Goal: Information Seeking & Learning: Learn about a topic

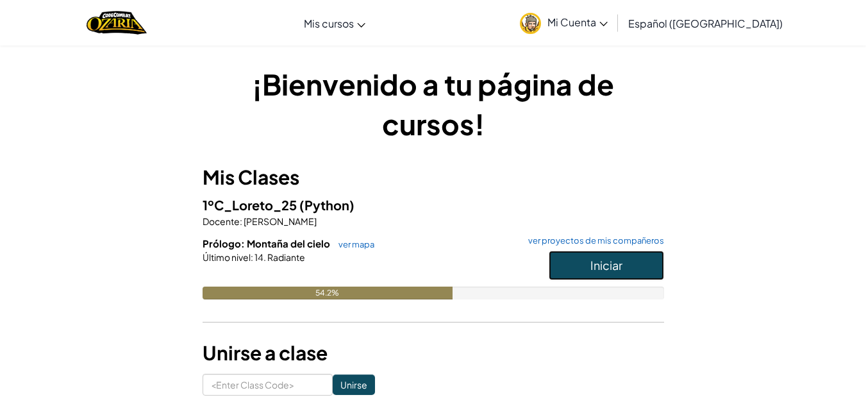
click at [576, 257] on button "Iniciar" at bounding box center [606, 266] width 115 height 30
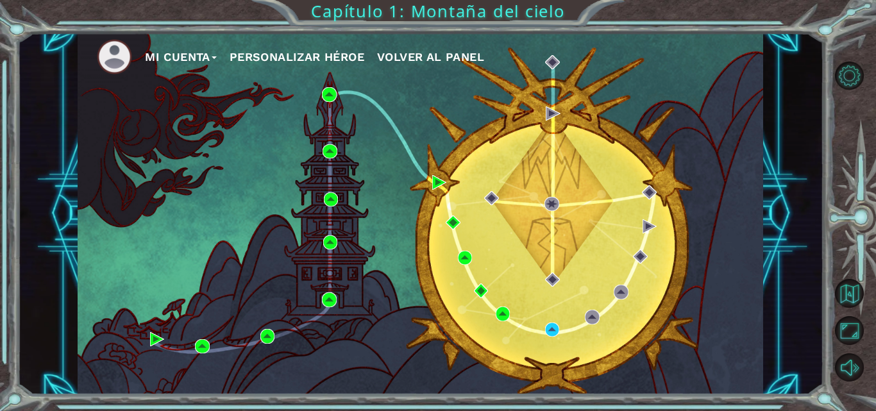
drag, startPoint x: 546, startPoint y: 344, endPoint x: 553, endPoint y: 330, distance: 15.8
click at [546, 343] on div "Mi Cuenta Personalizar héroe Volver al panel" at bounding box center [421, 214] width 686 height 362
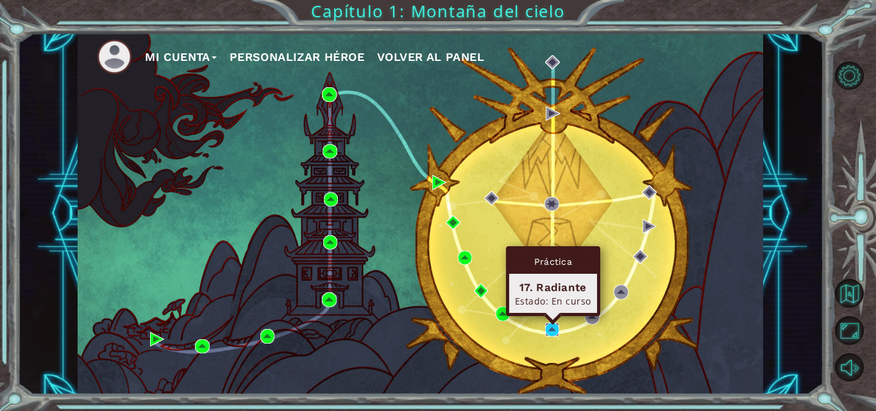
click at [553, 330] on img at bounding box center [552, 330] width 14 height 14
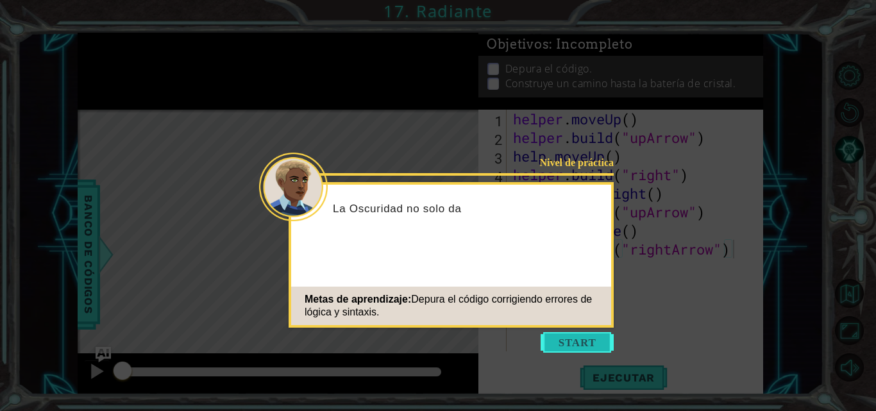
click at [571, 345] on button "Start" at bounding box center [577, 342] width 73 height 21
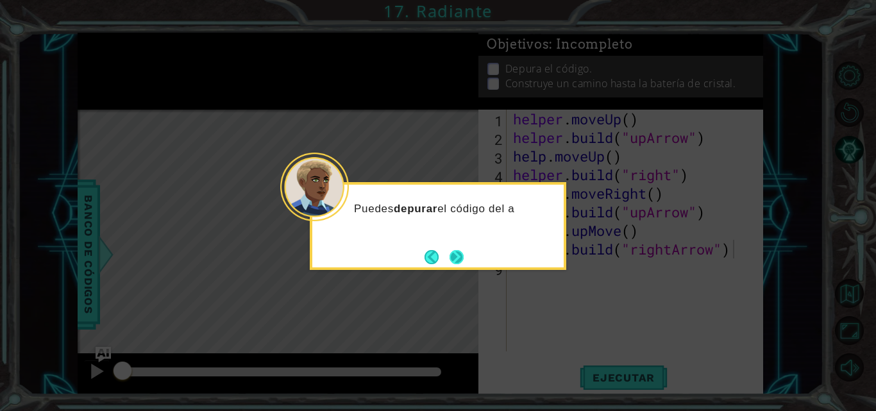
click at [450, 252] on button "Next" at bounding box center [457, 257] width 14 height 14
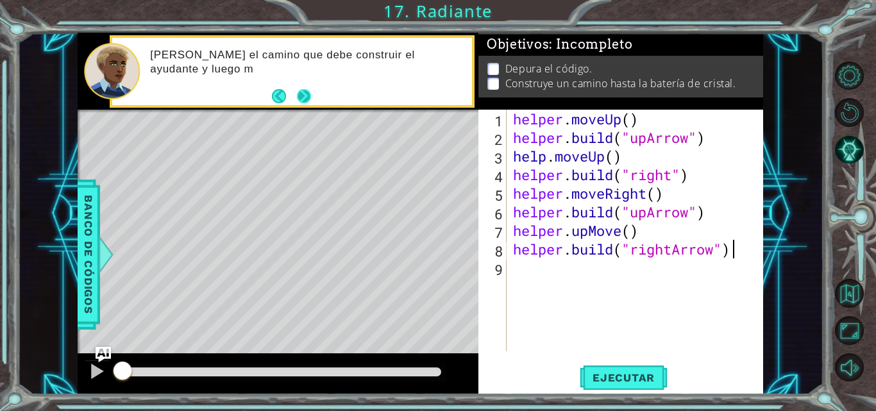
click at [308, 97] on button "Next" at bounding box center [303, 96] width 14 height 14
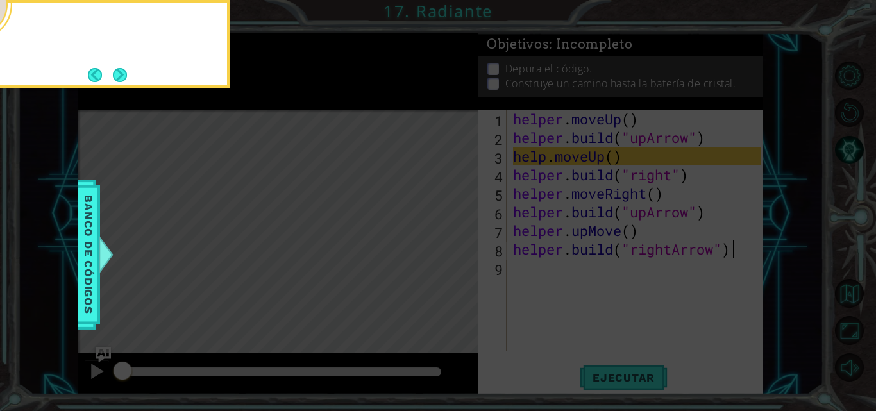
click at [308, 97] on icon at bounding box center [438, 61] width 876 height 699
click at [126, 78] on button "Next" at bounding box center [120, 75] width 14 height 14
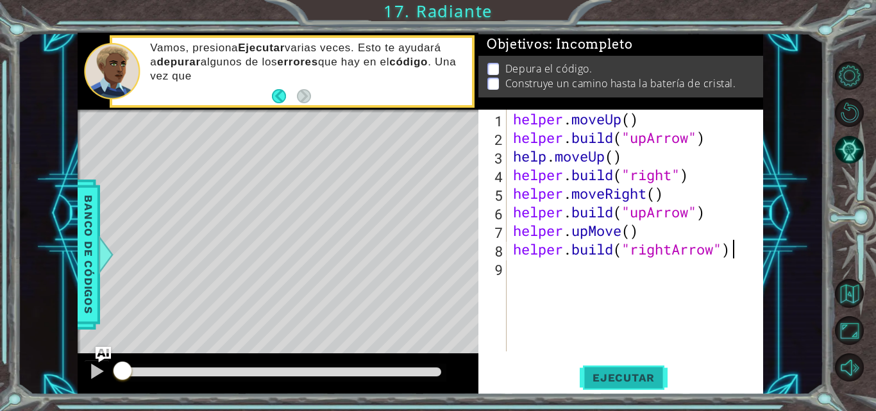
click at [646, 377] on span "Ejecutar" at bounding box center [624, 377] width 88 height 13
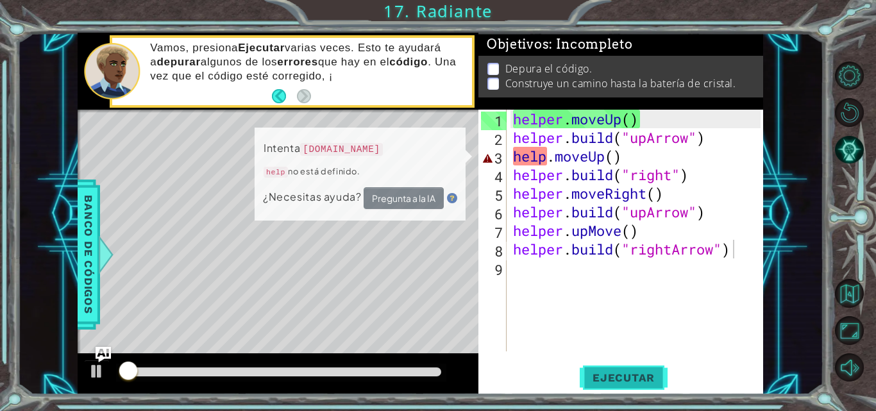
click at [638, 377] on span "Ejecutar" at bounding box center [624, 377] width 88 height 13
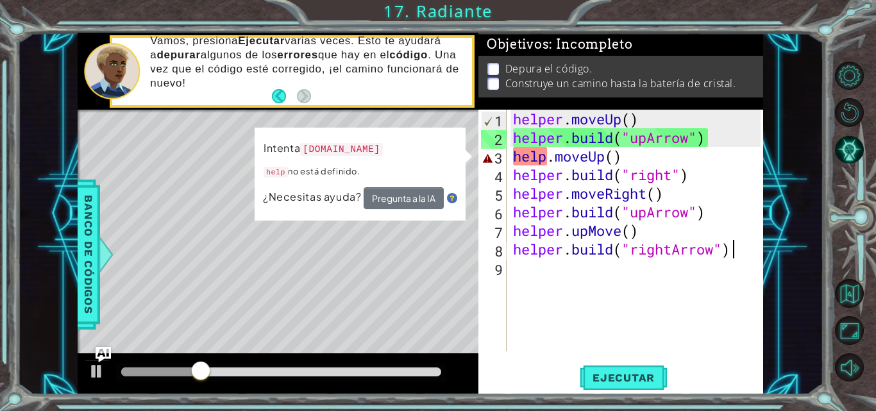
click at [544, 161] on div "helper . moveUp ( ) helper . build ( "upArrow" ) help . moveUp ( ) helper . bui…" at bounding box center [638, 249] width 257 height 279
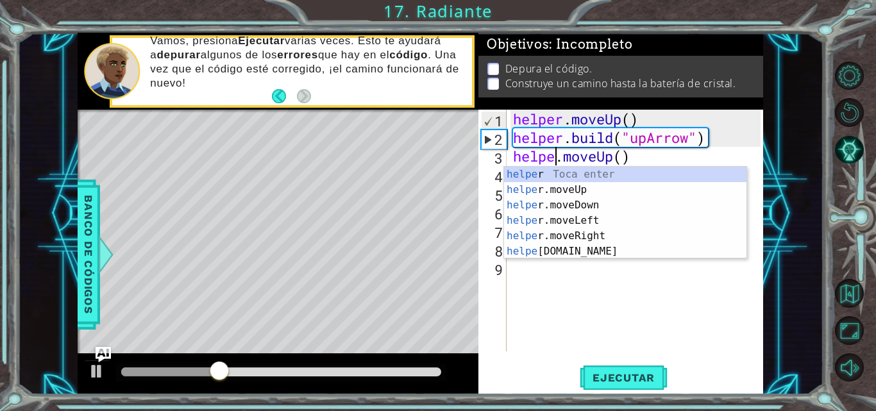
type textarea "helper.moveUp()"
click at [662, 276] on div "helper . moveUp ( ) helper . build ( "upArrow" ) helper . moveUp ( ) helper . b…" at bounding box center [638, 249] width 257 height 279
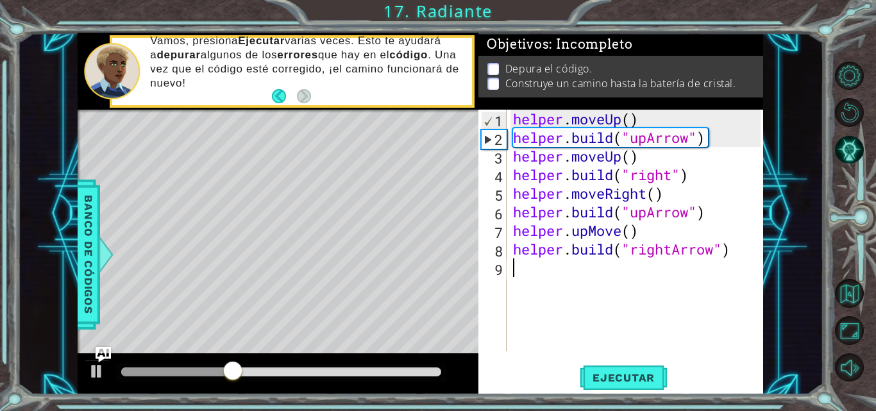
scroll to position [0, 0]
click at [634, 369] on button "Ejecutar" at bounding box center [624, 378] width 88 height 28
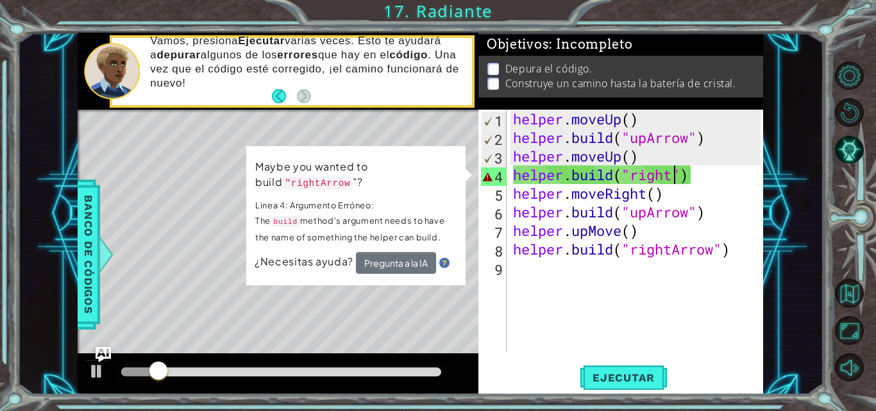
click at [674, 177] on div "helper . moveUp ( ) helper . build ( "upArrow" ) helper . moveUp ( ) helper . b…" at bounding box center [638, 249] width 257 height 279
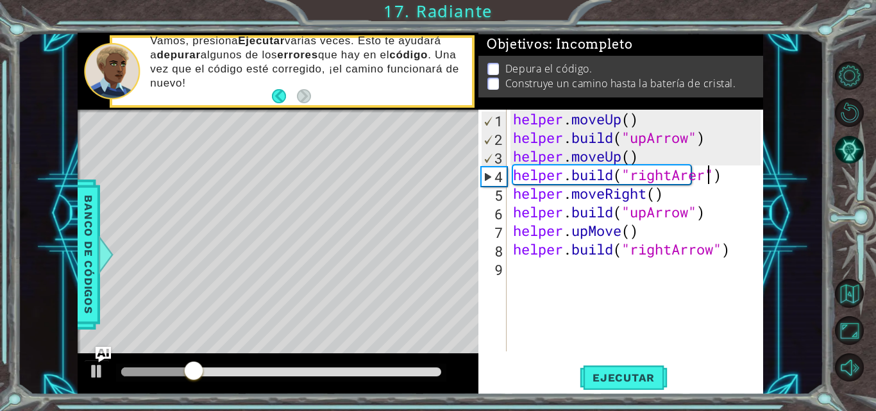
scroll to position [0, 10]
click at [700, 174] on div "helper . moveUp ( ) helper . build ( "upArrow" ) helper . moveUp ( ) helper . b…" at bounding box center [638, 249] width 257 height 279
click at [612, 362] on div "[DOMAIN_NAME]("rightArrow") 1 2 3 4 5 6 7 8 9 helper . moveUp ( ) helper . buil…" at bounding box center [620, 252] width 285 height 285
click at [629, 366] on button "Ejecutar" at bounding box center [624, 378] width 88 height 28
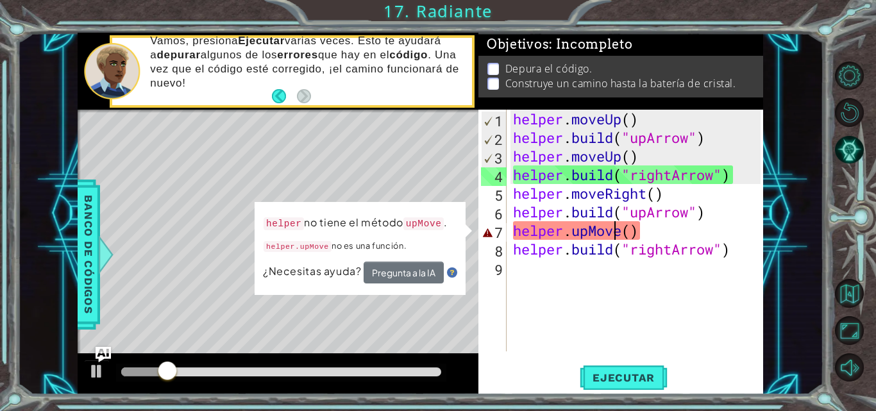
click at [615, 235] on div "helper . moveUp ( ) helper . build ( "upArrow" ) helper . moveUp ( ) helper . b…" at bounding box center [638, 249] width 257 height 279
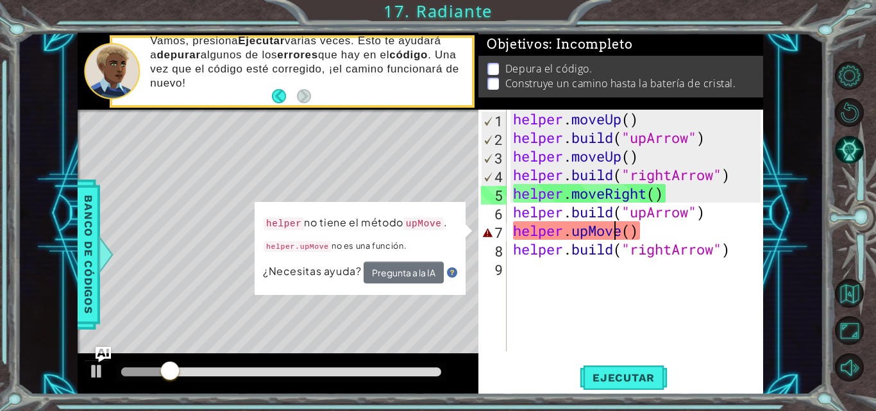
click at [624, 233] on div "helper . moveUp ( ) helper . build ( "upArrow" ) helper . moveUp ( ) helper . b…" at bounding box center [638, 249] width 257 height 279
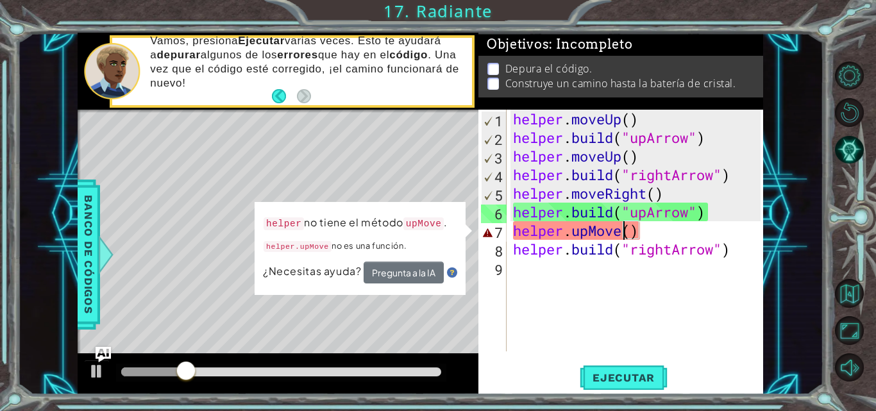
click at [620, 233] on div "helper . moveUp ( ) helper . build ( "upArrow" ) helper . moveUp ( ) helper . b…" at bounding box center [638, 249] width 257 height 279
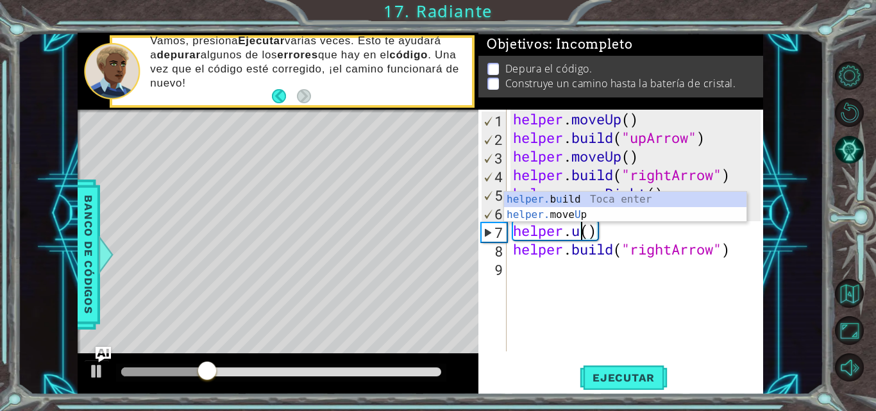
scroll to position [0, 3]
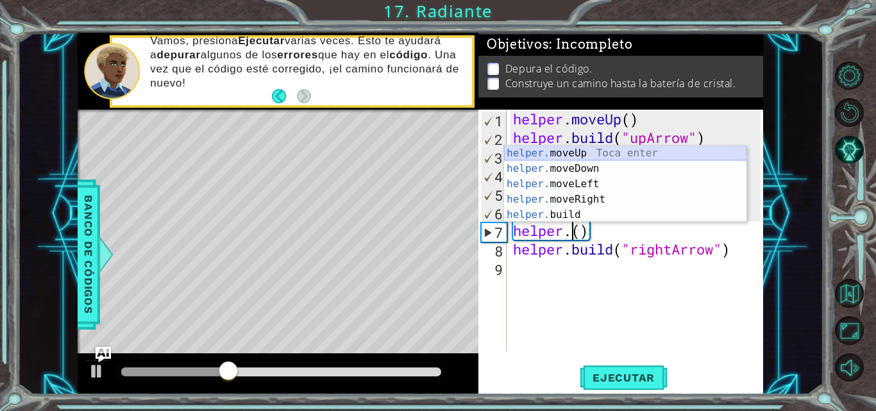
click at [602, 151] on div "helper. moveUp Toca enter helper. moveDown Toca enter helper. moveLeft Toca ent…" at bounding box center [625, 200] width 242 height 108
type textarea "helper.moveUp(1)"
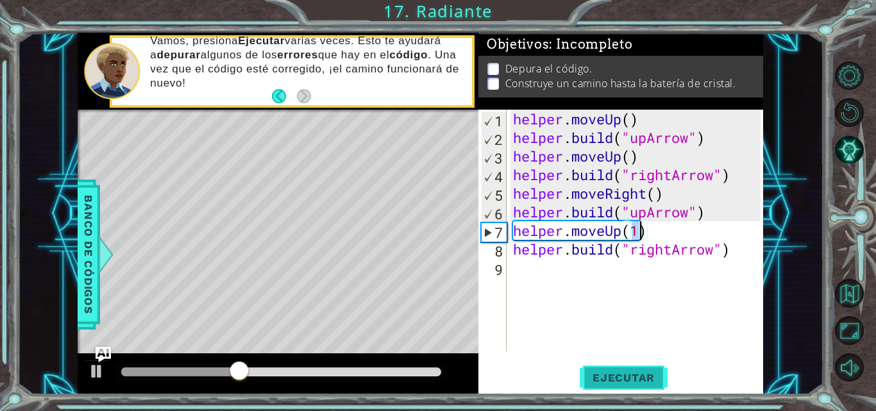
click at [629, 382] on span "Ejecutar" at bounding box center [624, 377] width 88 height 13
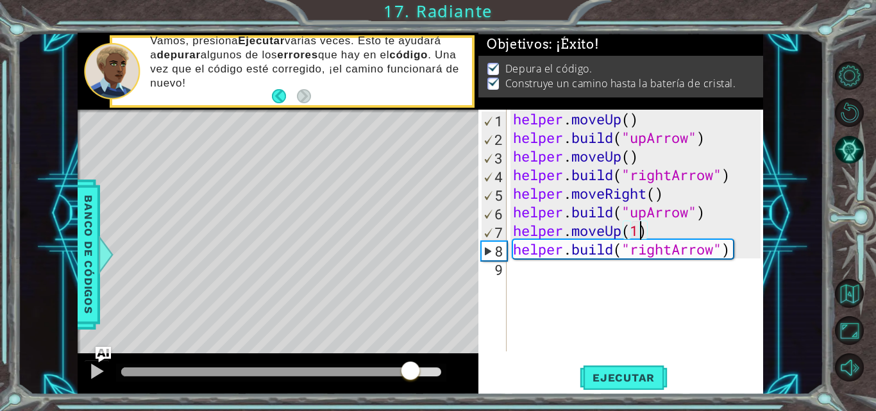
drag, startPoint x: 337, startPoint y: 368, endPoint x: 411, endPoint y: 375, distance: 74.7
click at [411, 375] on div at bounding box center [281, 371] width 320 height 9
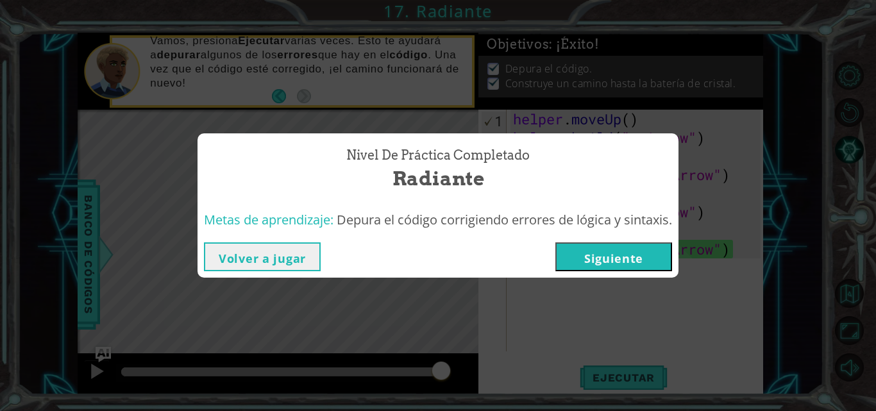
click at [611, 258] on button "Siguiente" at bounding box center [613, 256] width 117 height 29
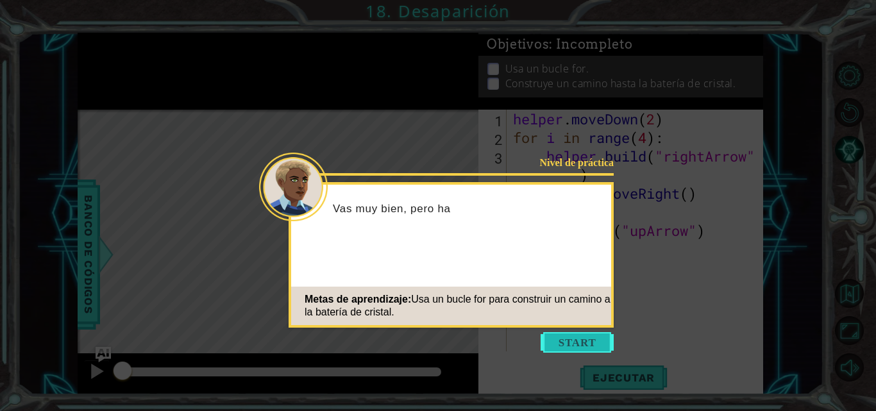
click at [595, 334] on button "Start" at bounding box center [577, 342] width 73 height 21
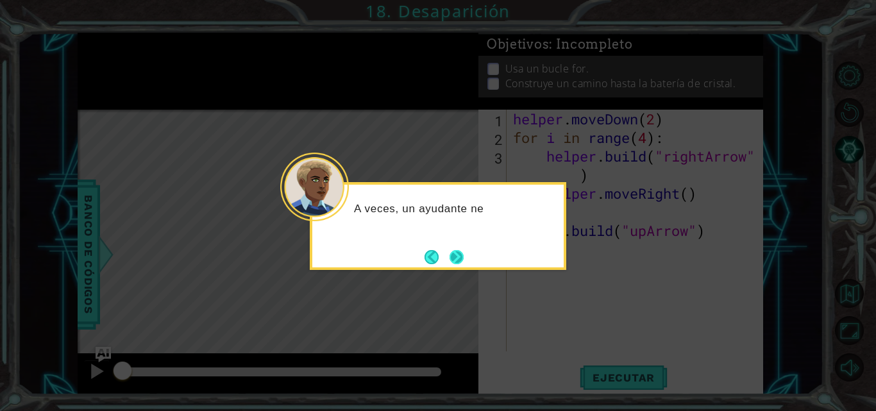
click at [463, 255] on button "Next" at bounding box center [457, 257] width 14 height 14
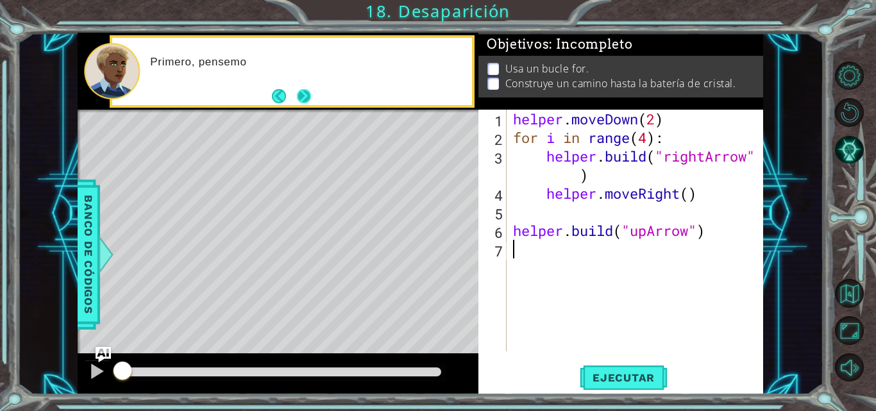
click at [300, 91] on button "Next" at bounding box center [303, 96] width 14 height 14
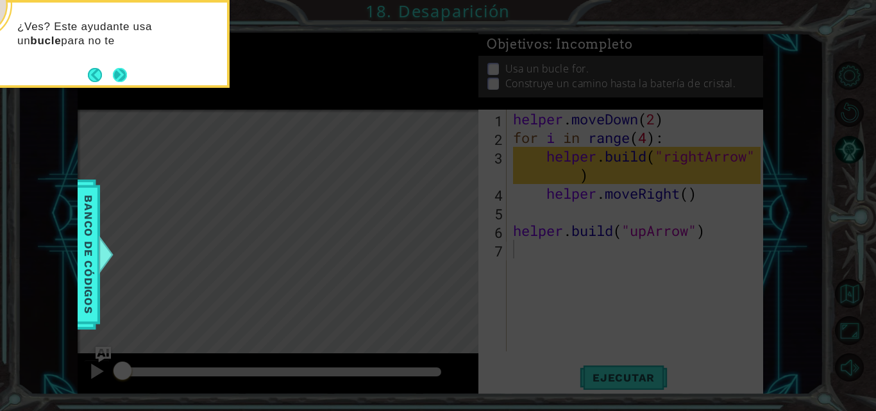
click at [115, 72] on button "Next" at bounding box center [120, 75] width 14 height 14
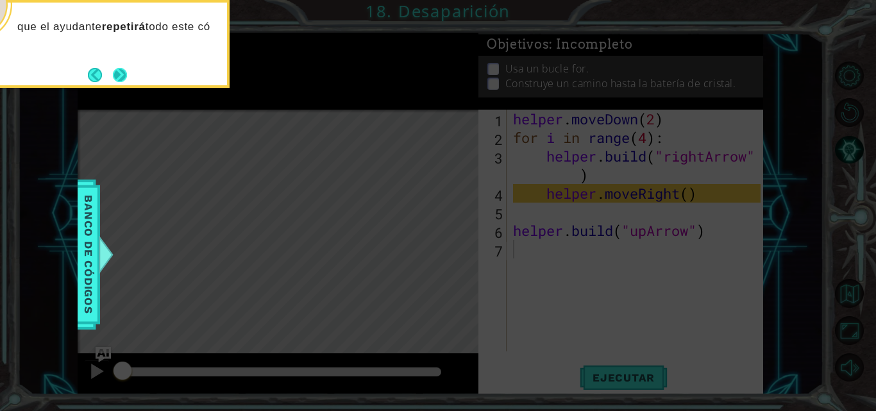
click at [127, 82] on button "Next" at bounding box center [120, 75] width 14 height 14
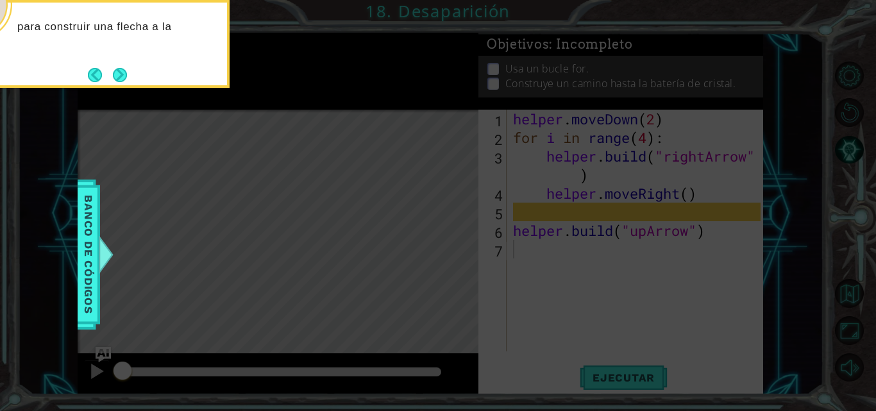
click at [132, 76] on div "para construir una flecha a la" at bounding box center [101, 44] width 257 height 88
click at [120, 76] on button "Next" at bounding box center [120, 75] width 14 height 14
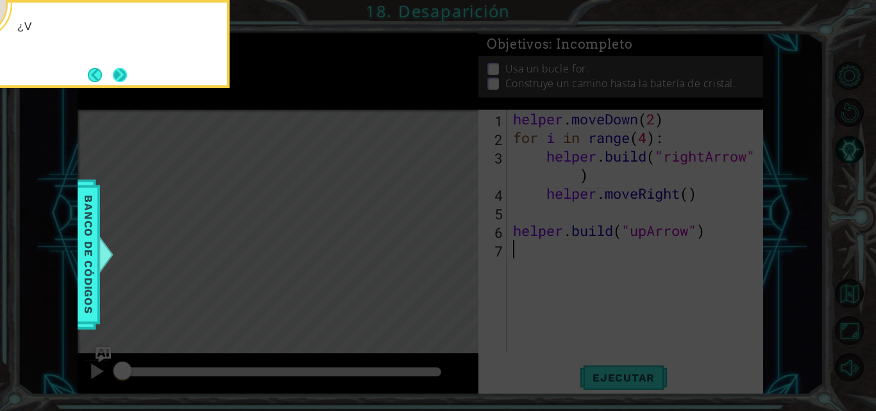
click at [120, 77] on button "Next" at bounding box center [120, 75] width 14 height 14
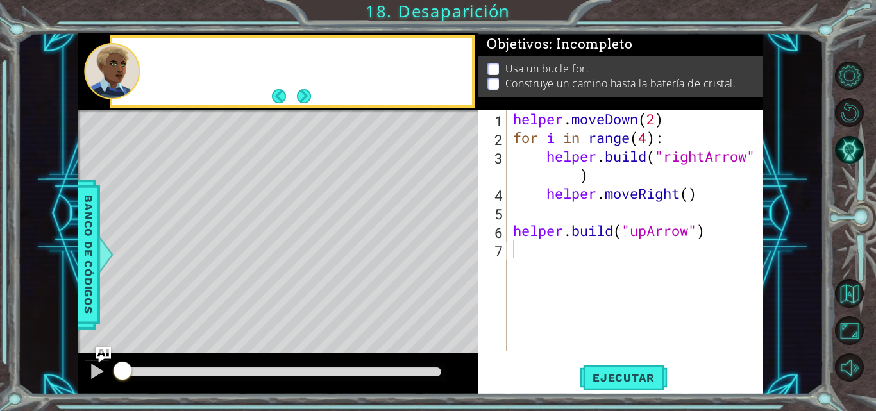
click at [120, 77] on div at bounding box center [112, 71] width 56 height 56
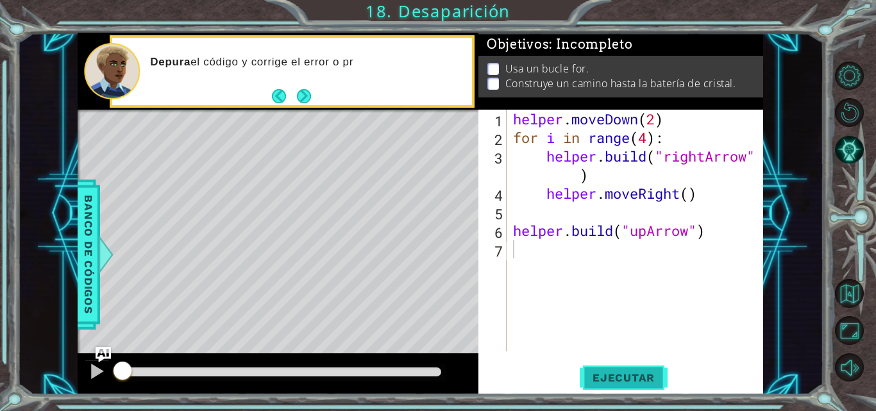
click at [613, 375] on span "Ejecutar" at bounding box center [624, 377] width 88 height 13
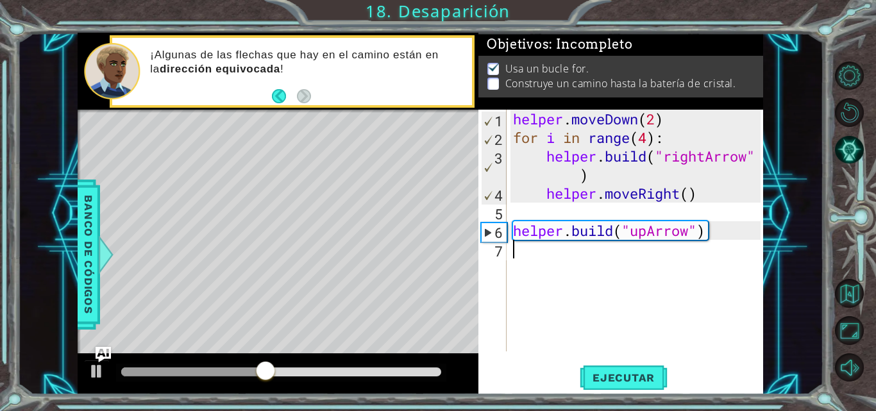
click at [518, 252] on div "helper . moveDown ( 2 ) for i in range ( 4 ) : helper . build ( "rightArrow" ) …" at bounding box center [638, 249] width 257 height 279
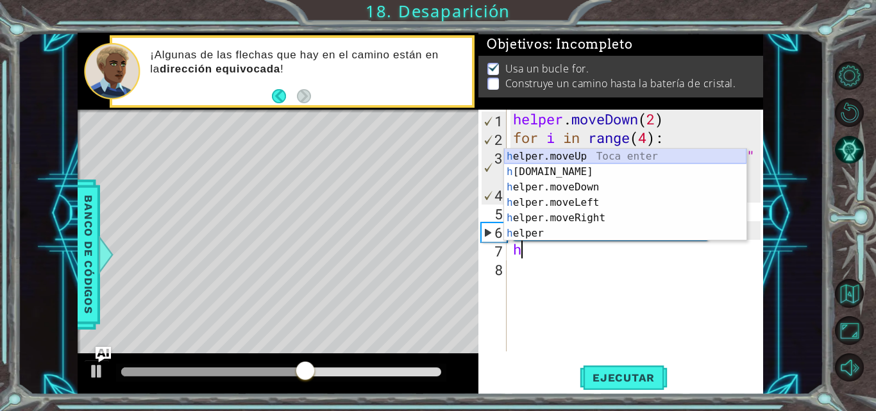
drag, startPoint x: 584, startPoint y: 152, endPoint x: 582, endPoint y: 162, distance: 9.7
click at [584, 152] on div "h elper.moveUp Toca enter h [DOMAIN_NAME] Toca enter h elper.moveDown Toca ente…" at bounding box center [625, 210] width 242 height 123
type textarea "helper.moveUp(1)"
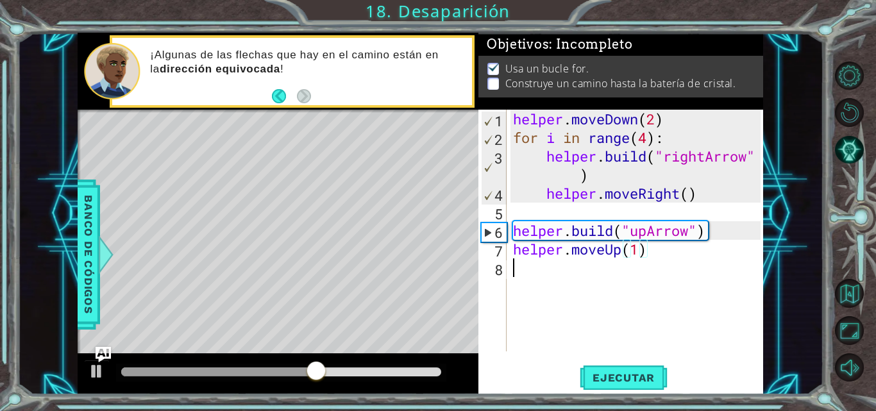
click at [541, 264] on div "helper . moveDown ( 2 ) for i in range ( 4 ) : helper . build ( "rightArrow" ) …" at bounding box center [638, 249] width 257 height 279
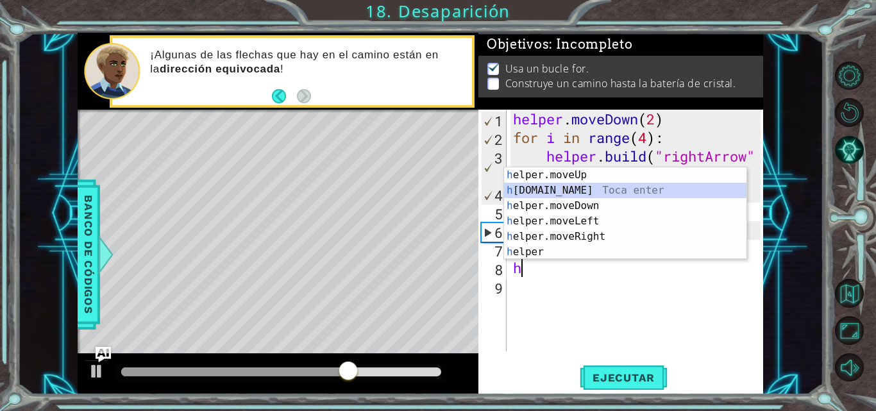
click at [577, 189] on div "h elper.moveUp Toca enter h [DOMAIN_NAME] Toca enter h elper.moveDown Toca ente…" at bounding box center [625, 228] width 242 height 123
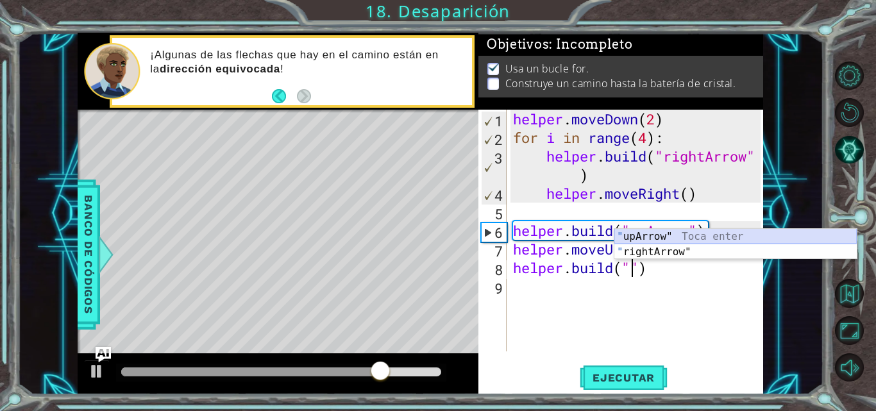
click at [660, 233] on div "" upArrow" Toca enter " rightArrow" Toca enter" at bounding box center [735, 260] width 242 height 62
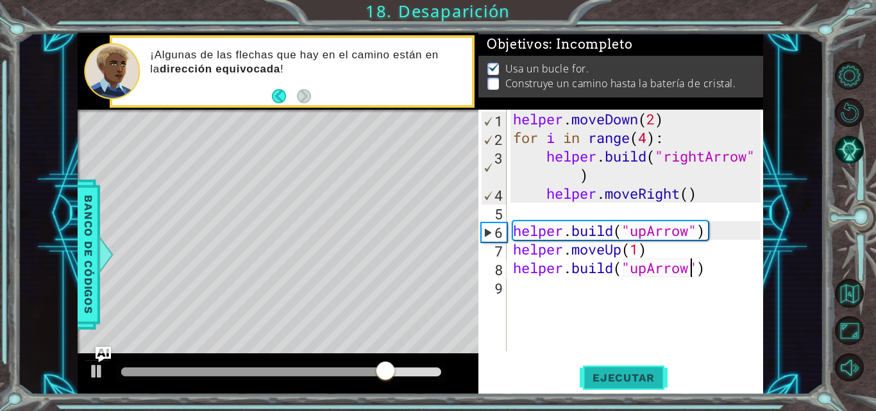
type textarea "[DOMAIN_NAME]("upArrow")"
click at [625, 372] on span "Ejecutar" at bounding box center [624, 377] width 88 height 13
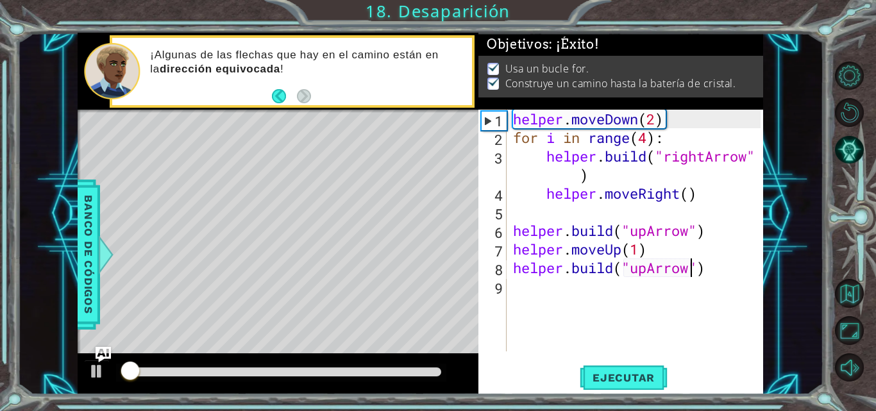
click at [430, 369] on div at bounding box center [281, 371] width 320 height 9
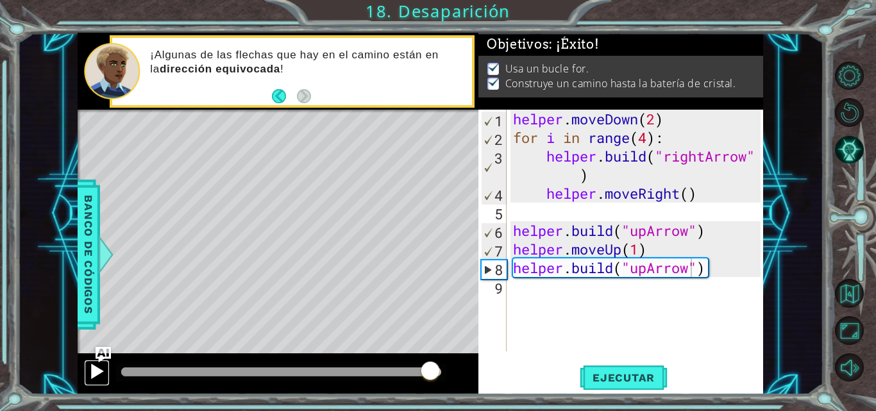
click at [98, 367] on div at bounding box center [97, 371] width 17 height 17
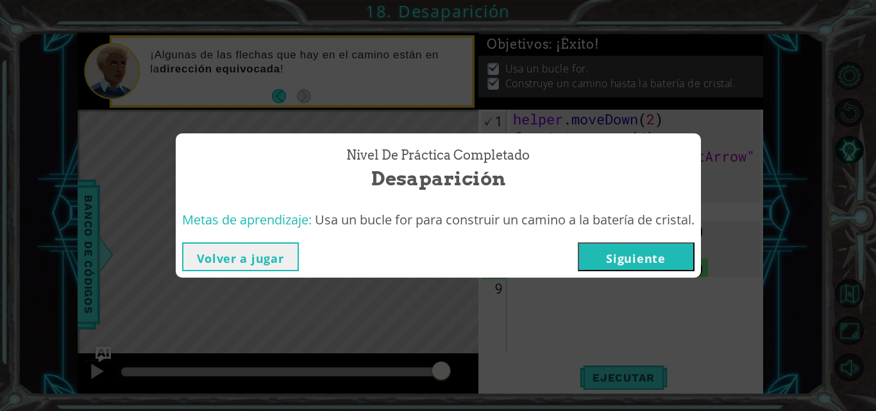
click at [621, 244] on button "Siguiente" at bounding box center [636, 256] width 117 height 29
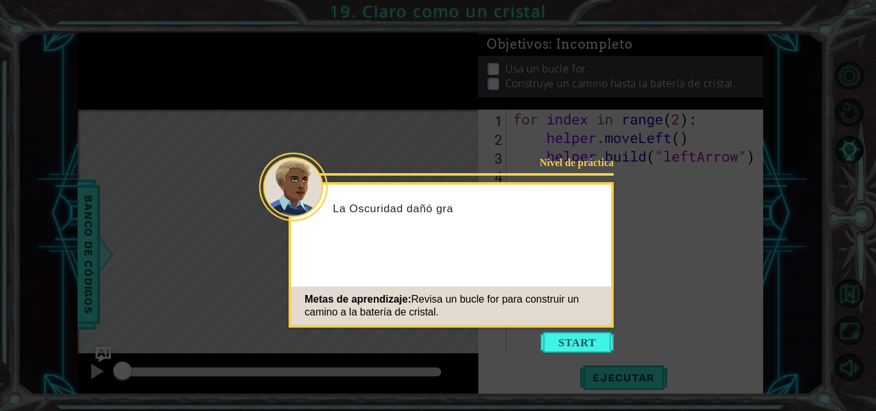
click at [587, 344] on button "Start" at bounding box center [577, 342] width 73 height 21
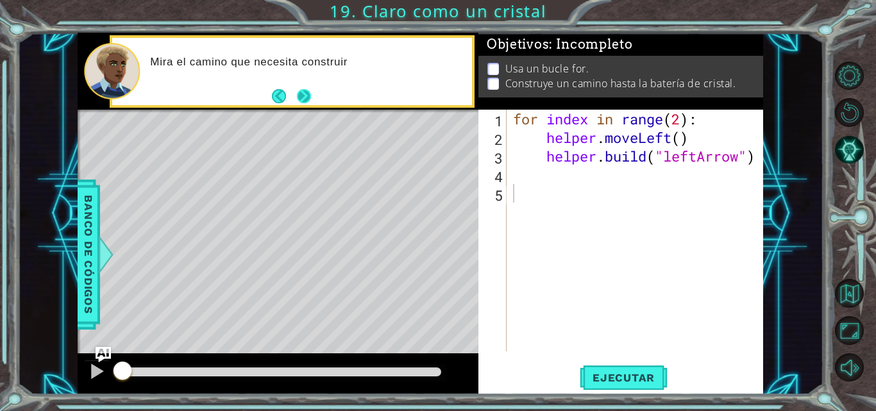
click at [301, 101] on button "Next" at bounding box center [303, 96] width 14 height 14
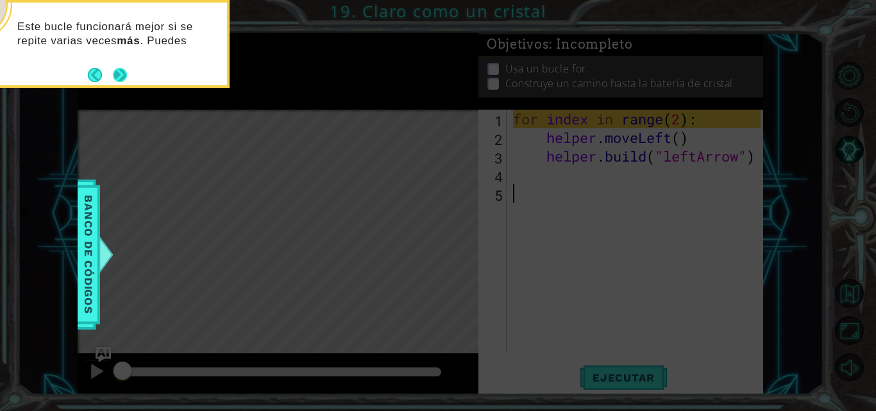
click at [117, 74] on button "Next" at bounding box center [120, 75] width 14 height 14
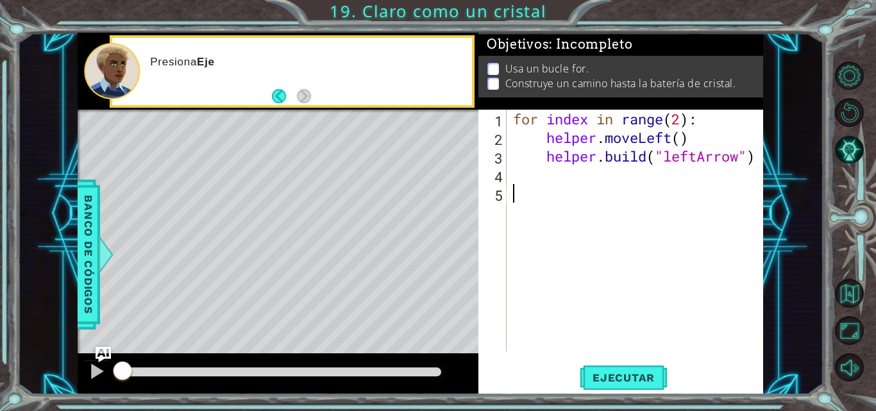
click at [274, 92] on button "Back" at bounding box center [284, 96] width 25 height 14
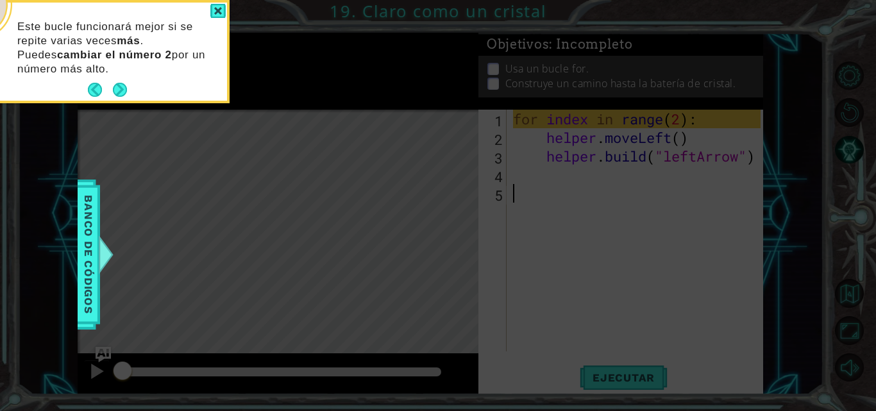
click at [123, 92] on button "Next" at bounding box center [120, 90] width 14 height 14
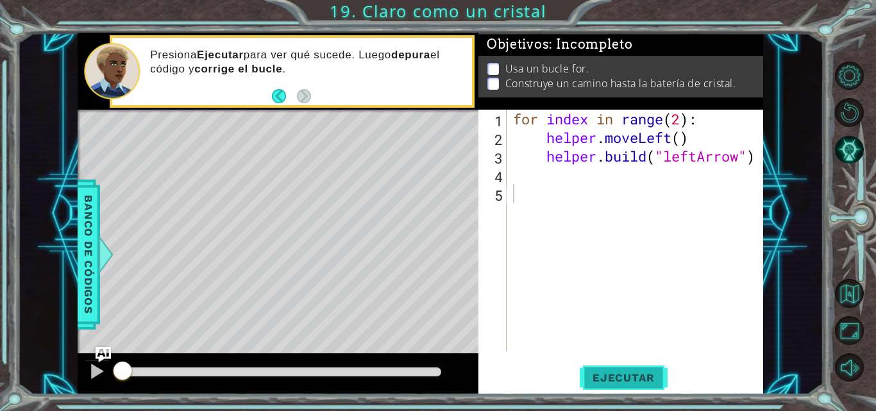
click at [645, 380] on span "Ejecutar" at bounding box center [624, 377] width 88 height 13
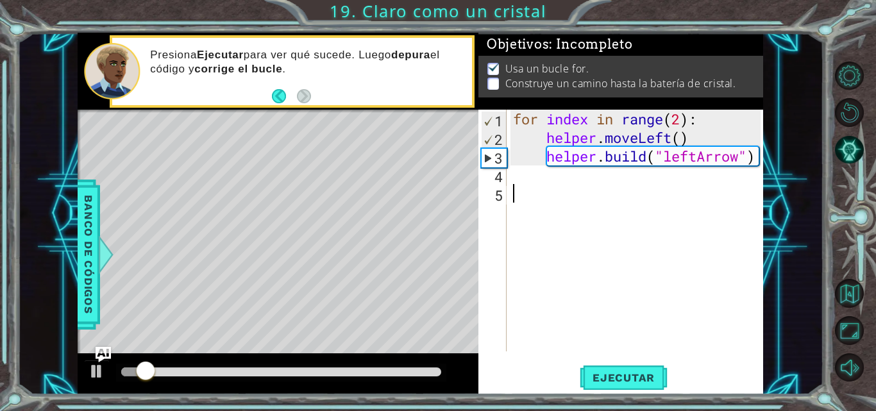
click at [553, 188] on div "for index in range ( 2 ) : helper . moveLeft ( ) helper . build ( "leftArrow" )" at bounding box center [638, 249] width 257 height 279
click at [531, 180] on div "for index in range ( 2 ) : helper . moveLeft ( ) helper . build ( "leftArrow" )" at bounding box center [638, 249] width 257 height 279
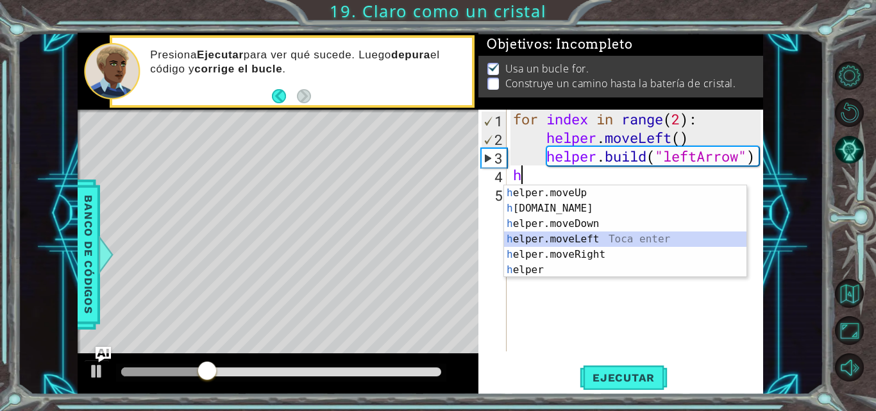
click at [584, 244] on div "h elper.moveUp Toca enter h [DOMAIN_NAME] Toca enter h elper.moveDown Toca ente…" at bounding box center [625, 246] width 242 height 123
type textarea "helper.moveLeft(1)"
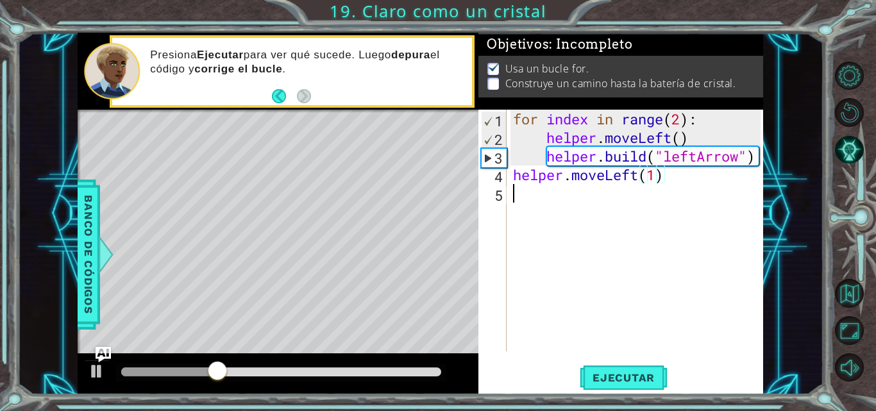
click at [558, 198] on div "for index in range ( 2 ) : helper . moveLeft ( ) helper . build ( "leftArrow" )…" at bounding box center [638, 249] width 257 height 279
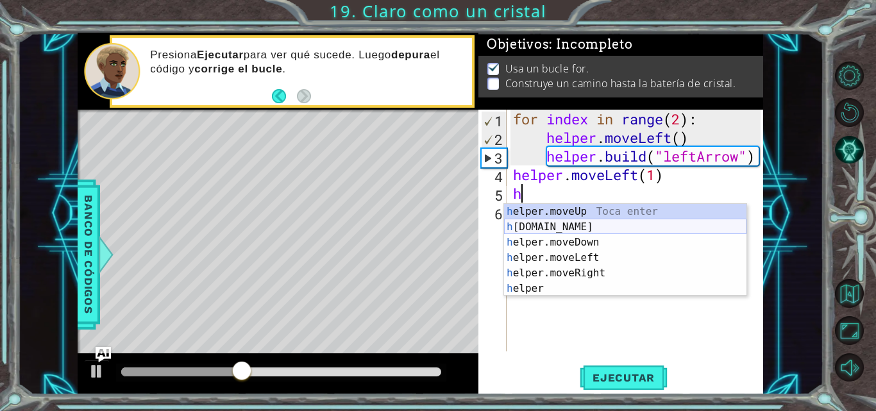
click at [583, 233] on div "h elper.moveUp Toca enter h [DOMAIN_NAME] Toca enter h elper.moveDown Toca ente…" at bounding box center [625, 265] width 242 height 123
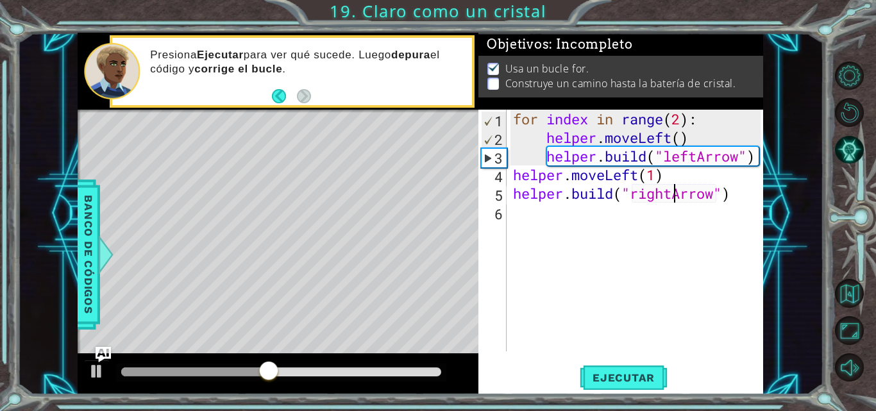
click at [671, 193] on div "for index in range ( 2 ) : helper . moveLeft ( ) helper . build ( "leftArrow" )…" at bounding box center [638, 249] width 257 height 279
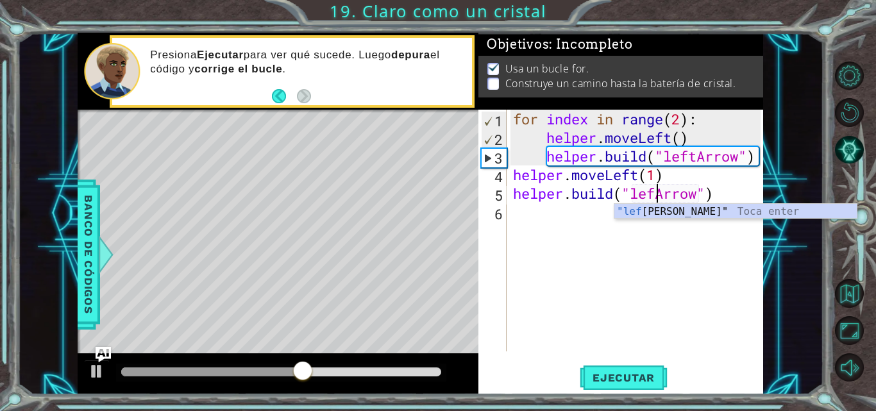
scroll to position [0, 7]
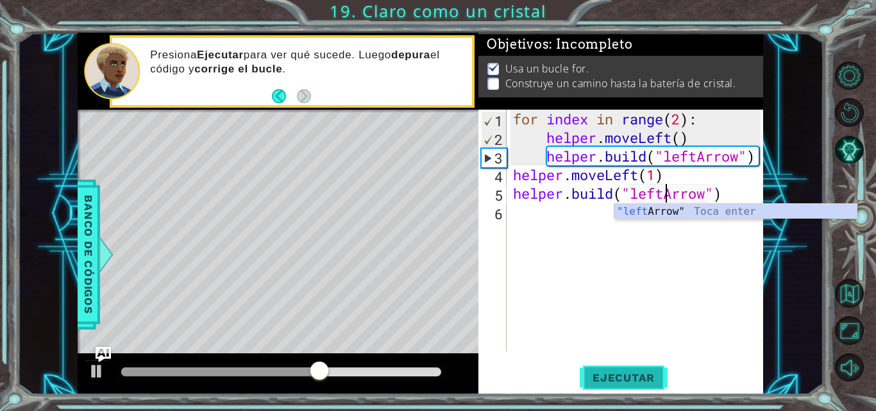
type textarea "[DOMAIN_NAME]("leftArrow")"
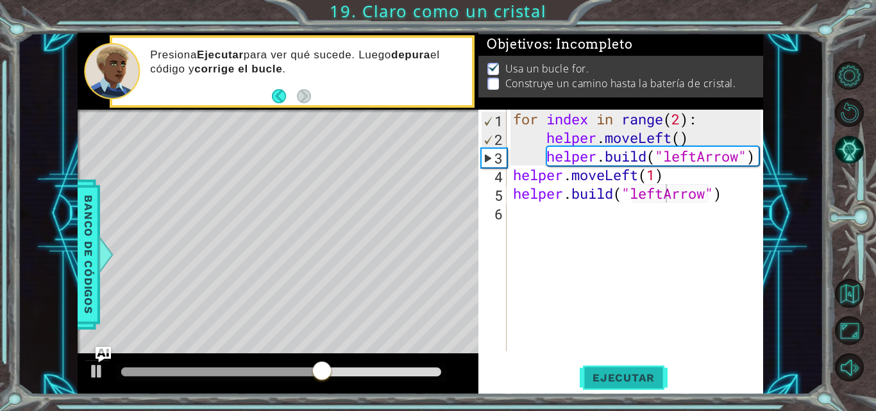
click at [655, 384] on button "Ejecutar" at bounding box center [624, 378] width 88 height 28
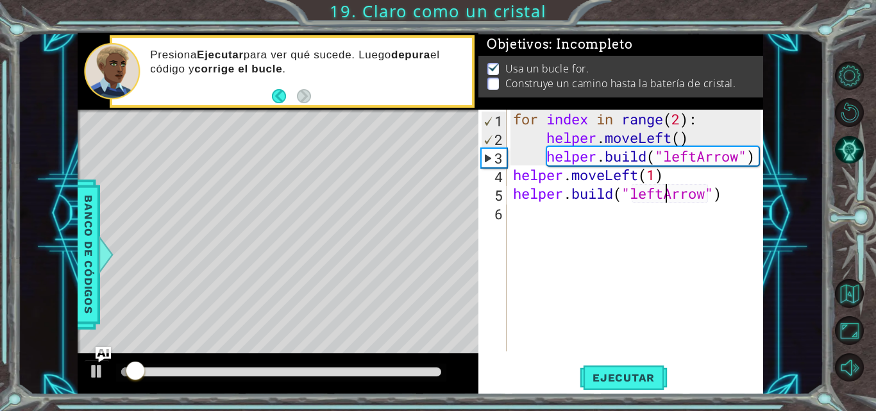
click at [521, 208] on div "for index in range ( 2 ) : helper . moveLeft ( ) helper . build ( "leftArrow" )…" at bounding box center [638, 249] width 257 height 279
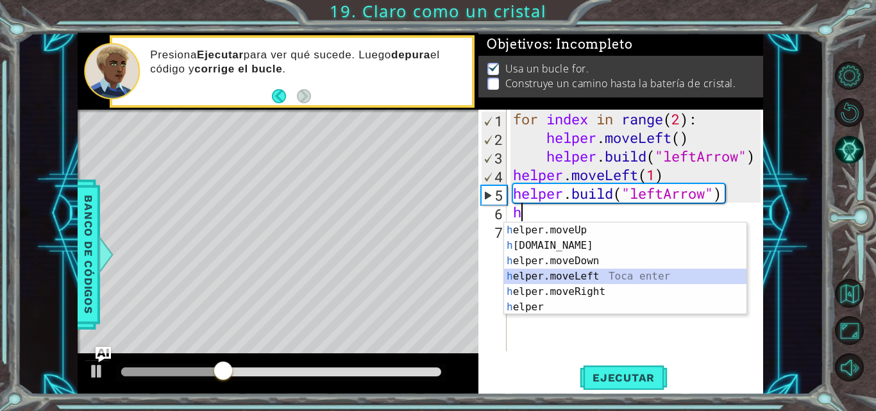
click at [602, 280] on div "h elper.moveUp Toca enter h [DOMAIN_NAME] Toca enter h elper.moveDown Toca ente…" at bounding box center [625, 284] width 242 height 123
type textarea "helper.moveLeft(1)"
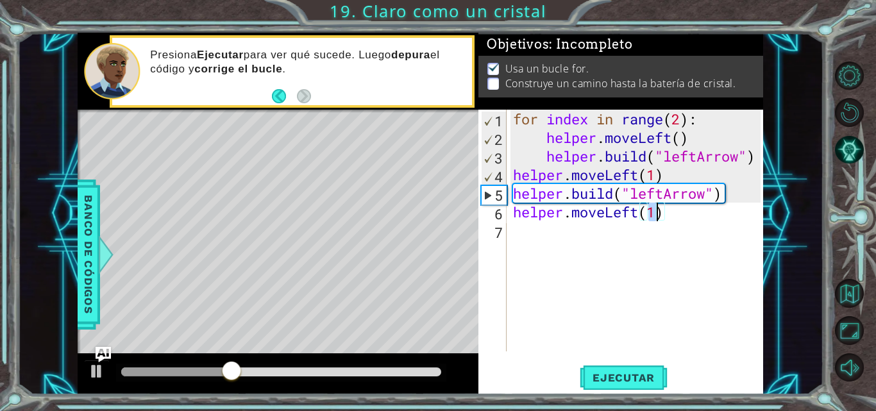
click at [586, 236] on div "for index in range ( 2 ) : helper . moveLeft ( ) helper . build ( "leftArrow" )…" at bounding box center [638, 249] width 257 height 279
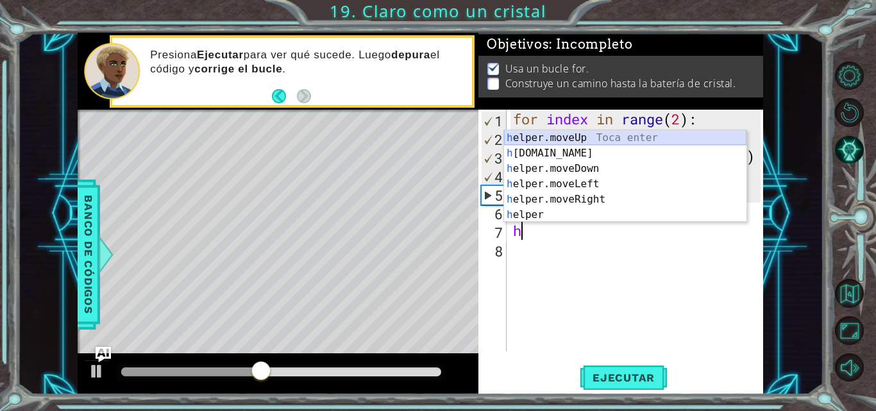
click at [616, 148] on div "h elper.moveUp Toca enter h [DOMAIN_NAME] Toca enter h elper.moveDown Toca ente…" at bounding box center [625, 191] width 242 height 123
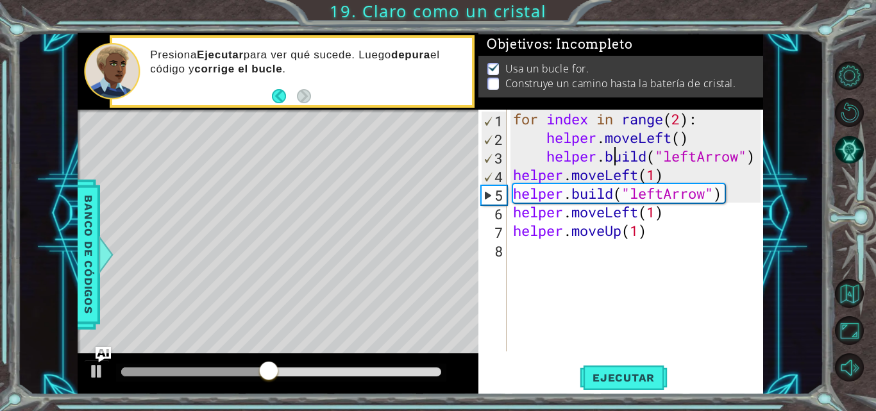
click at [616, 148] on div "for index in range ( 2 ) : helper . moveLeft ( ) helper . build ( "leftArrow" )…" at bounding box center [638, 249] width 257 height 279
drag, startPoint x: 657, startPoint y: 231, endPoint x: 496, endPoint y: 241, distance: 161.9
click at [496, 241] on div "[DOMAIN_NAME]("leftArrow") 1 2 3 4 5 6 7 8 for index in range ( 2 ) : helper . …" at bounding box center [619, 231] width 282 height 242
click at [664, 224] on div "for index in range ( 2 ) : helper . moveLeft ( ) helper . build ( "leftArrow" )…" at bounding box center [638, 249] width 257 height 279
type textarea "helper.moveUp(1)"
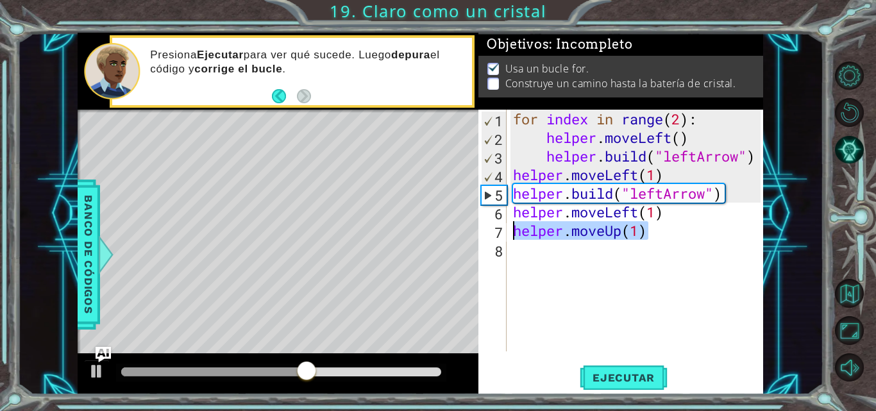
drag, startPoint x: 600, startPoint y: 233, endPoint x: 496, endPoint y: 232, distance: 103.9
click at [496, 232] on div "helper.moveUp(1) 1 2 3 4 5 6 7 8 for index in range ( 2 ) : helper . moveLeft (…" at bounding box center [619, 231] width 282 height 242
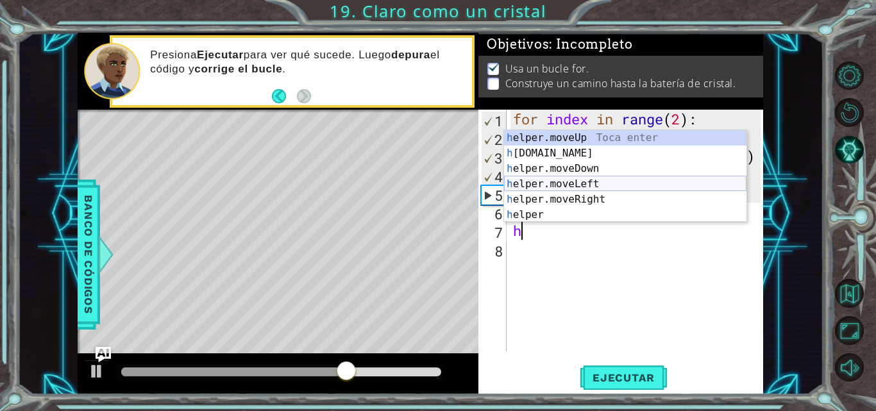
click at [582, 189] on div "h elper.moveUp Toca enter h [DOMAIN_NAME] Toca enter h elper.moveDown Toca ente…" at bounding box center [625, 191] width 242 height 123
type textarea "helper.moveLeft(1)"
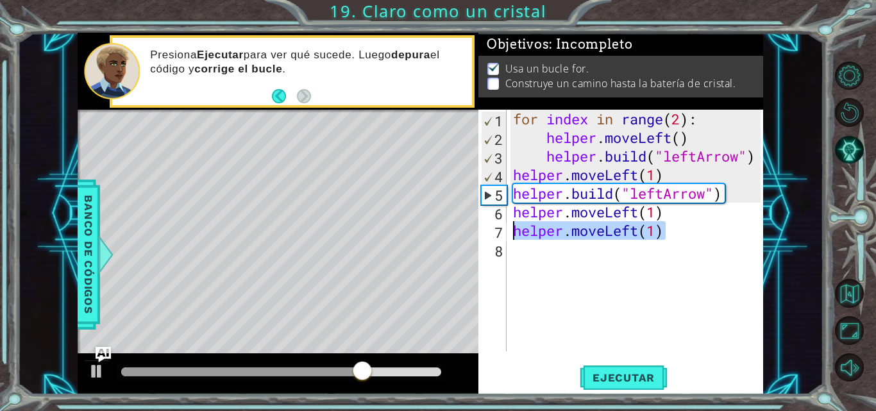
drag, startPoint x: 662, startPoint y: 230, endPoint x: 436, endPoint y: 239, distance: 225.9
click at [436, 239] on div "1 ההההההההההההההההההההההההההההההההההההההההההההההההההההההההההההההההההההההההההההה…" at bounding box center [421, 214] width 686 height 362
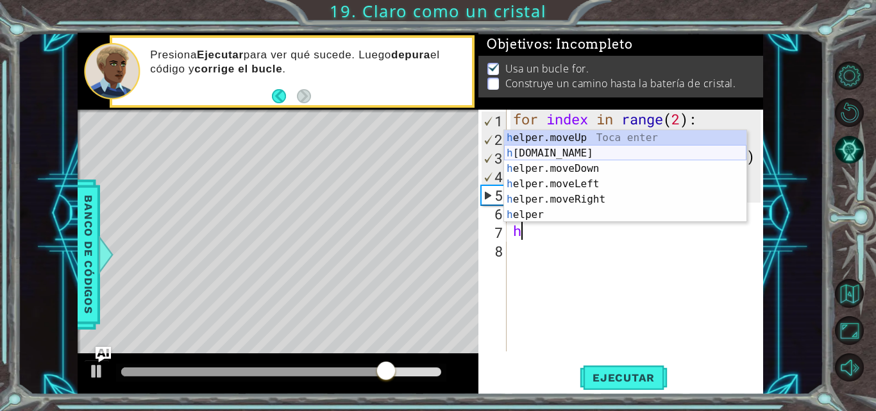
click at [604, 151] on div "h elper.moveUp Toca enter h [DOMAIN_NAME] Toca enter h elper.moveDown Toca ente…" at bounding box center [625, 191] width 242 height 123
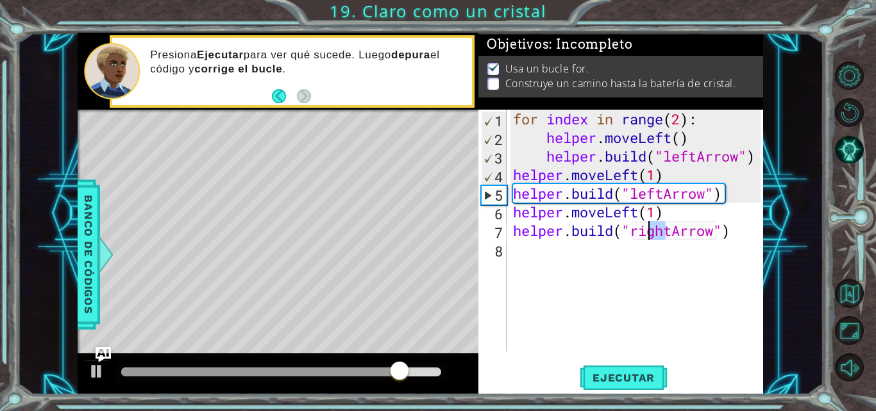
drag, startPoint x: 669, startPoint y: 233, endPoint x: 679, endPoint y: 222, distance: 15.0
click at [679, 222] on div "for index in range ( 2 ) : helper . moveLeft ( ) helper . build ( "leftArrow" )…" at bounding box center [638, 249] width 257 height 279
click at [669, 226] on div "for index in range ( 2 ) : helper . moveLeft ( ) helper . build ( "leftArrow" )…" at bounding box center [638, 249] width 257 height 279
drag, startPoint x: 674, startPoint y: 226, endPoint x: 629, endPoint y: 234, distance: 45.7
click at [629, 234] on div "for index in range ( 2 ) : helper . moveLeft ( ) helper . build ( "leftArrow" )…" at bounding box center [638, 249] width 257 height 279
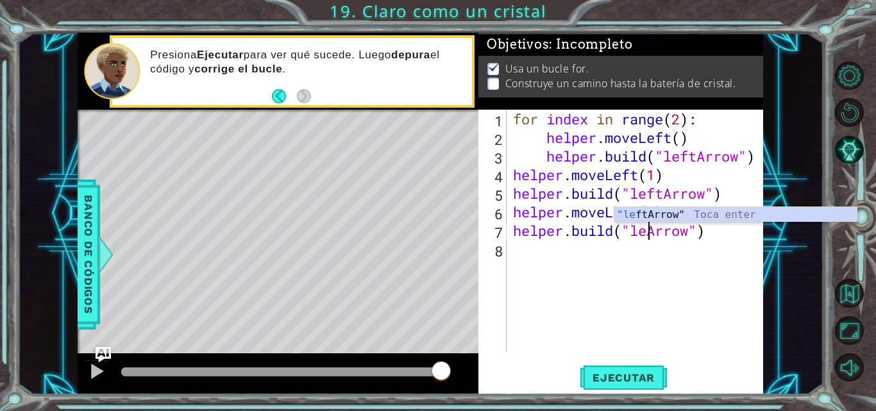
scroll to position [0, 7]
type textarea "[DOMAIN_NAME]("leftArrow")"
click at [646, 378] on span "Ejecutar" at bounding box center [624, 377] width 88 height 13
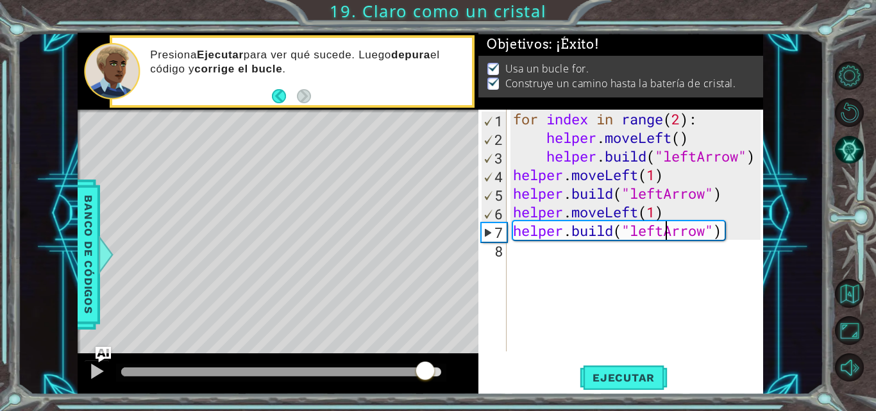
click at [425, 375] on div at bounding box center [281, 371] width 320 height 9
click at [96, 371] on div at bounding box center [97, 371] width 17 height 17
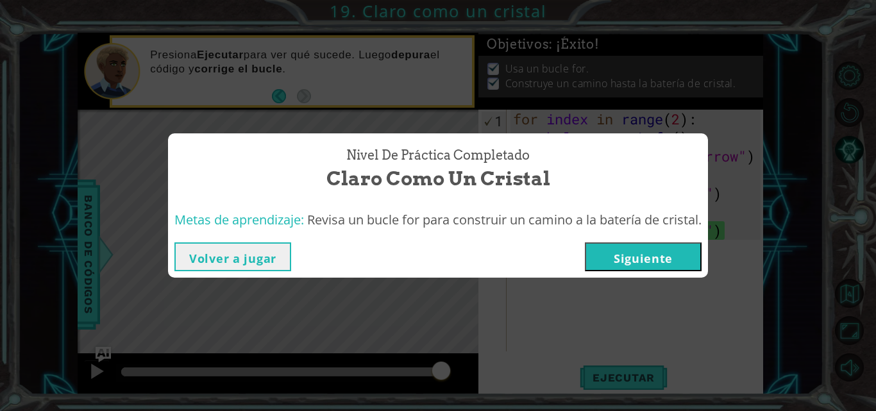
click at [621, 260] on button "Siguiente" at bounding box center [643, 256] width 117 height 29
